Goal: Information Seeking & Learning: Learn about a topic

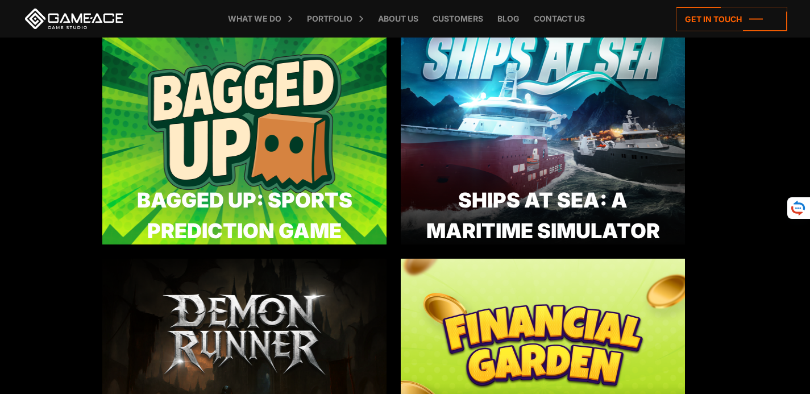
scroll to position [1478, 0]
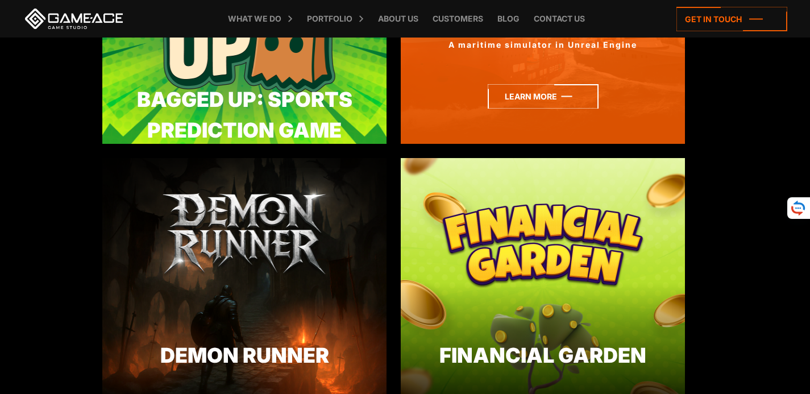
click at [545, 105] on icon at bounding box center [543, 96] width 111 height 24
click at [517, 95] on icon at bounding box center [543, 96] width 111 height 24
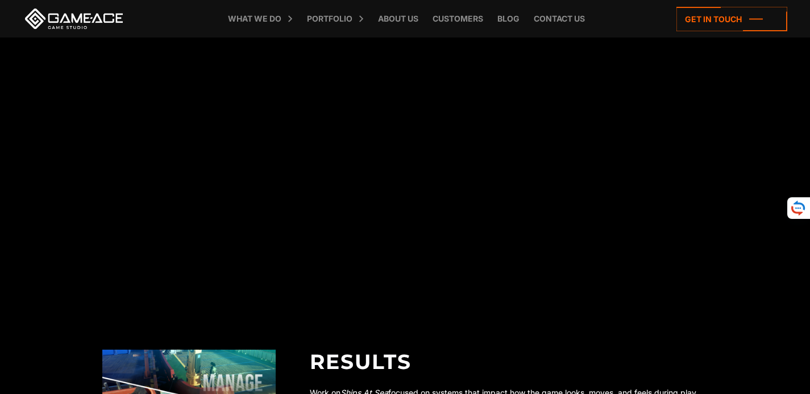
scroll to position [2668, 0]
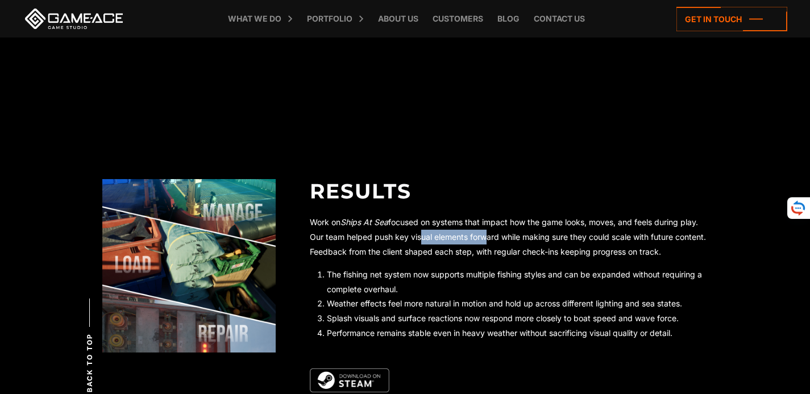
drag, startPoint x: 418, startPoint y: 235, endPoint x: 481, endPoint y: 231, distance: 63.2
click at [481, 231] on p "Work on Ships At Sea focused on systems that impact how the game looks, moves, …" at bounding box center [509, 237] width 398 height 44
click at [427, 231] on p "Work on Ships At Sea focused on systems that impact how the game looks, moves, …" at bounding box center [509, 237] width 398 height 44
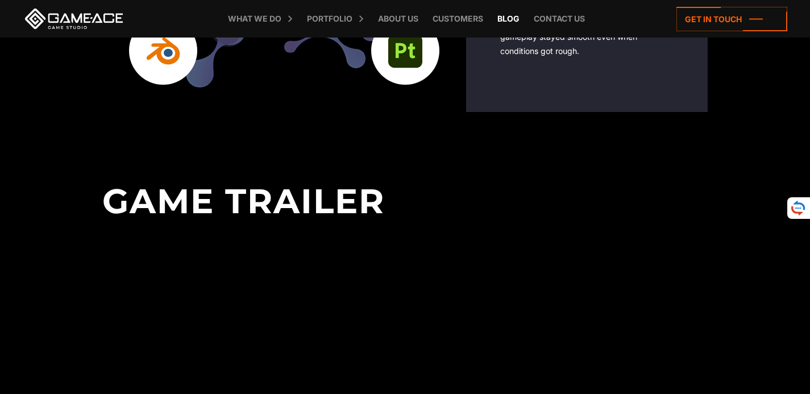
scroll to position [1986, 0]
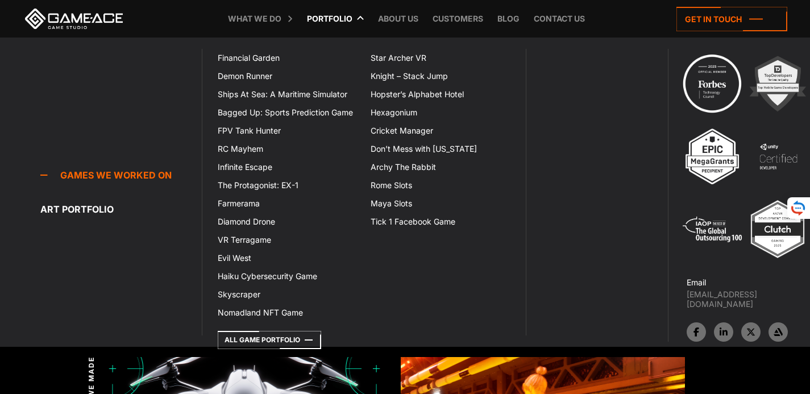
click at [325, 17] on link "Portfolio" at bounding box center [329, 19] width 57 height 38
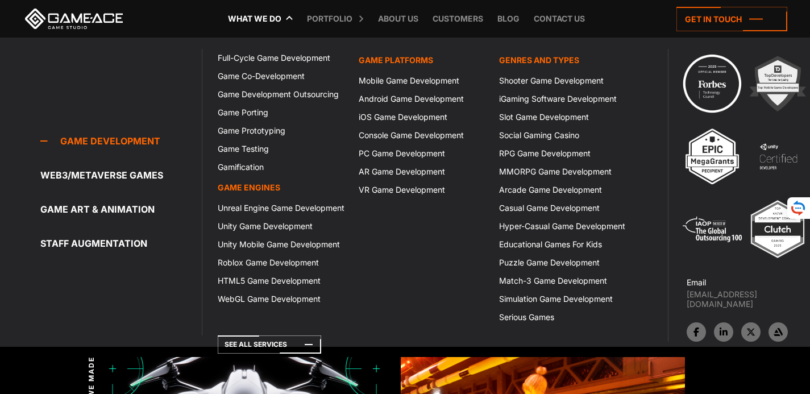
click at [270, 2] on link "What we do" at bounding box center [254, 19] width 65 height 38
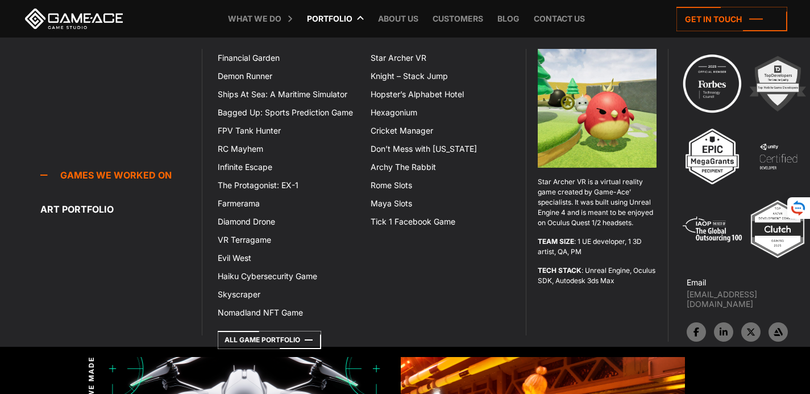
click at [333, 14] on link "Portfolio" at bounding box center [329, 19] width 57 height 38
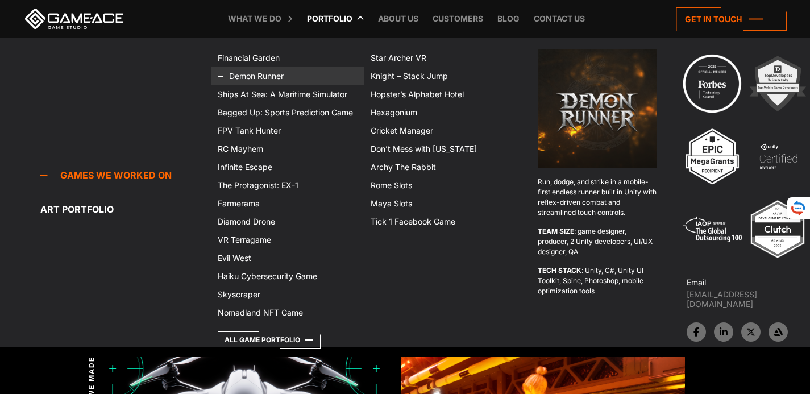
click at [252, 77] on link "Demon Runner" at bounding box center [287, 76] width 153 height 18
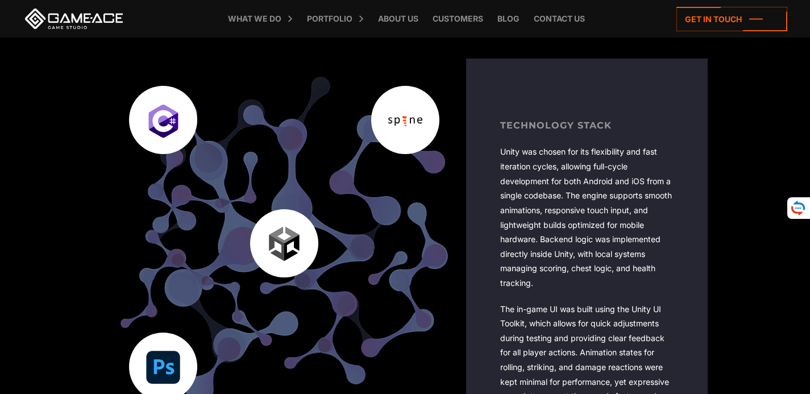
scroll to position [1759, 0]
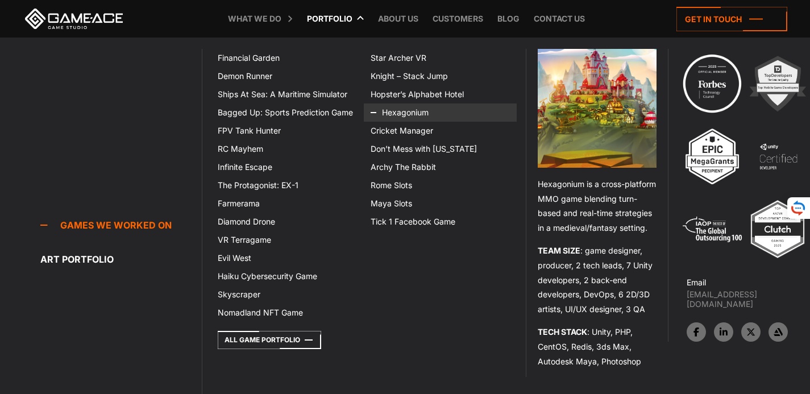
click at [441, 107] on link "Hexagonium" at bounding box center [440, 112] width 153 height 18
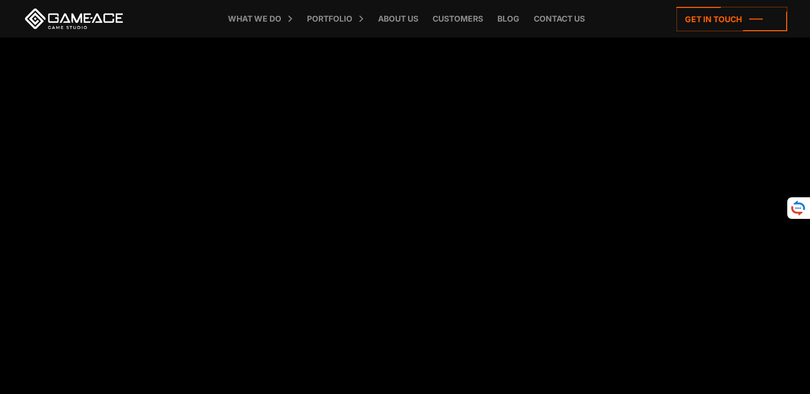
scroll to position [4489, 0]
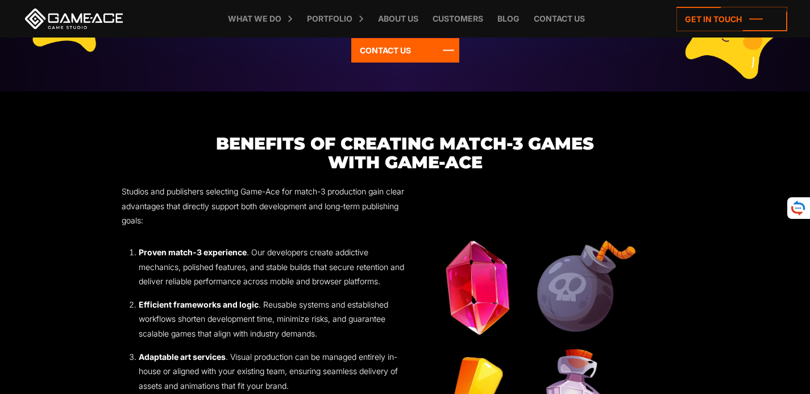
scroll to position [1307, 0]
